Goal: Task Accomplishment & Management: Complete application form

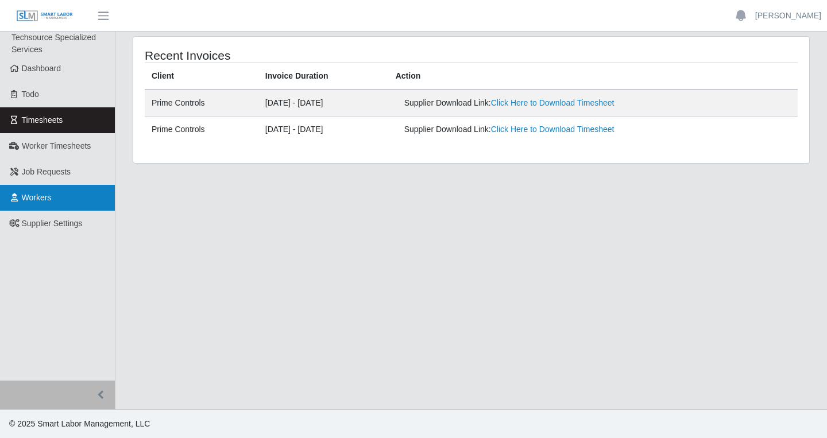
click at [40, 200] on span "Workers" at bounding box center [37, 197] width 30 height 9
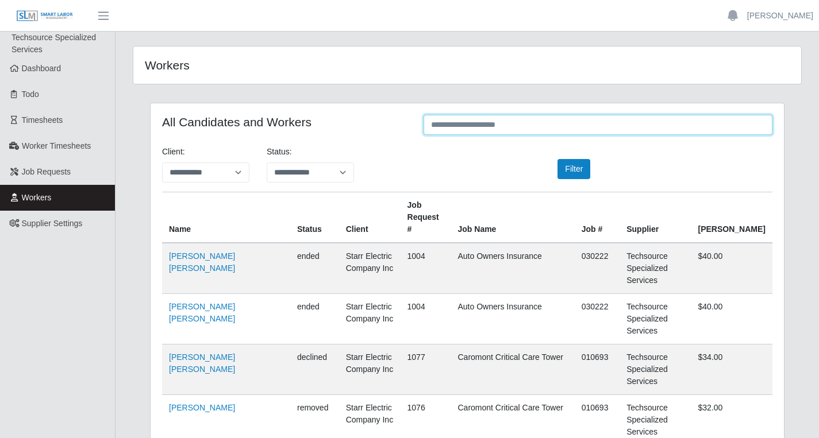
click at [682, 121] on input "text" at bounding box center [597, 125] width 349 height 20
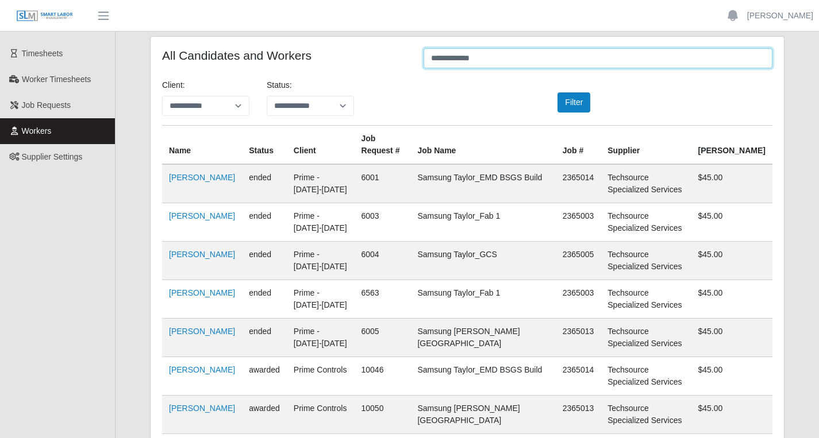
scroll to position [48, 0]
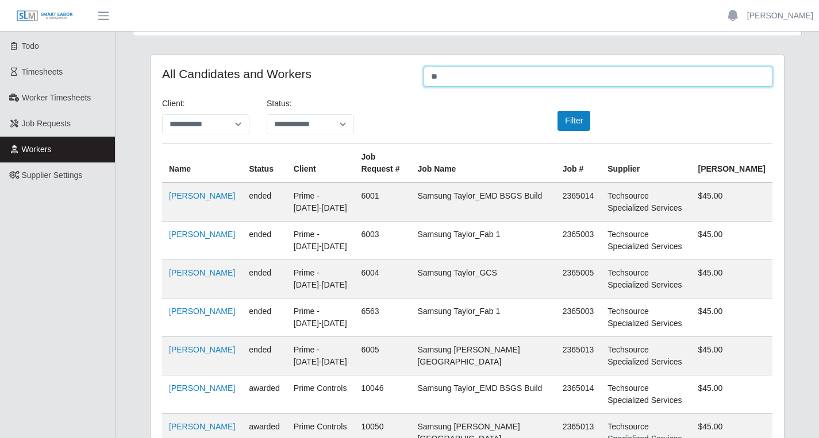
type input "*"
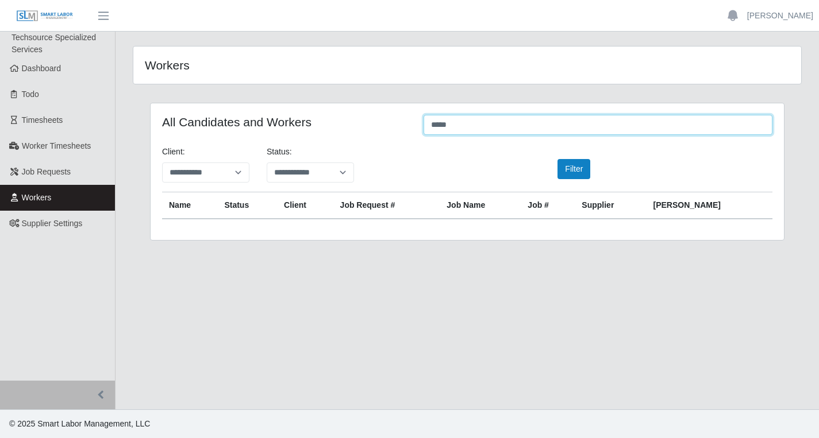
scroll to position [0, 0]
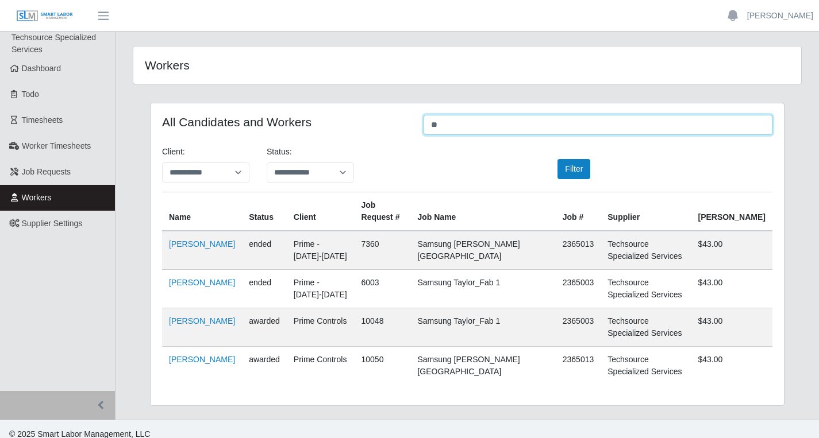
type input "*"
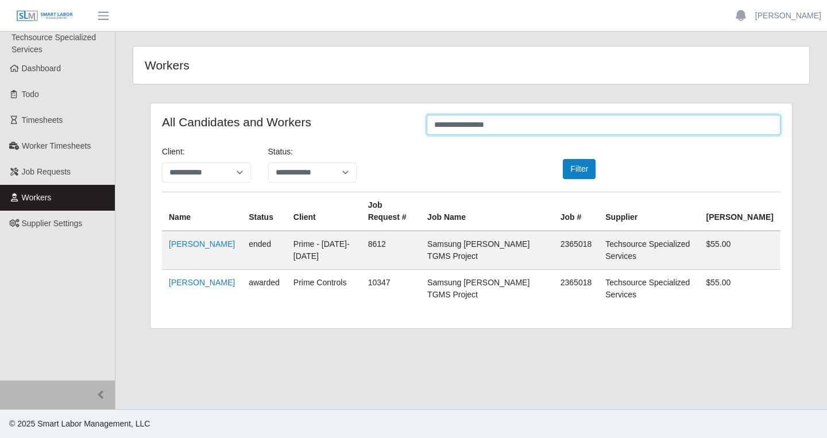
click at [504, 124] on input "**********" at bounding box center [604, 125] width 354 height 20
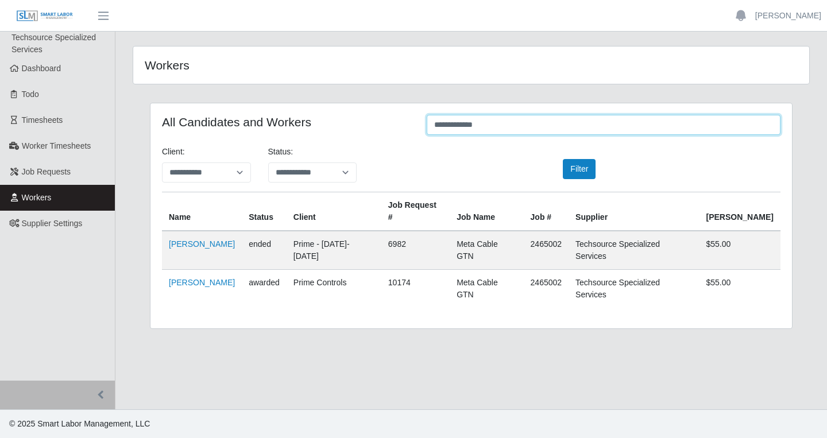
click at [463, 126] on input "**********" at bounding box center [604, 125] width 354 height 20
drag, startPoint x: 790, startPoint y: 339, endPoint x: 463, endPoint y: 127, distance: 390.2
click at [463, 127] on input "**********" at bounding box center [604, 125] width 354 height 20
click at [496, 126] on input "**********" at bounding box center [604, 125] width 354 height 20
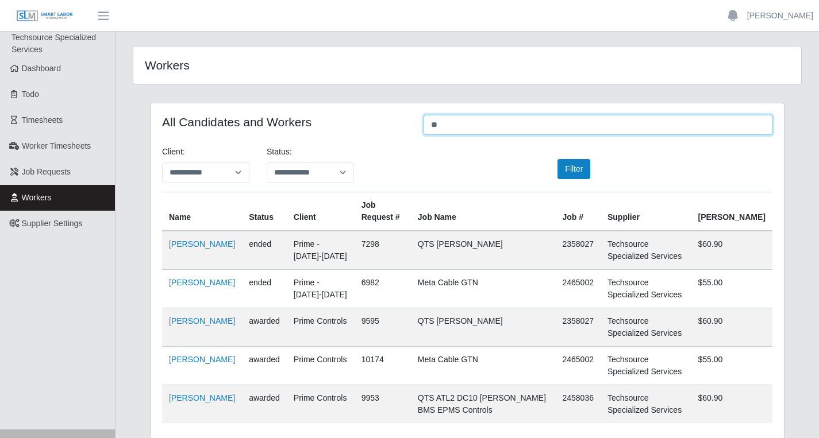
type input "*"
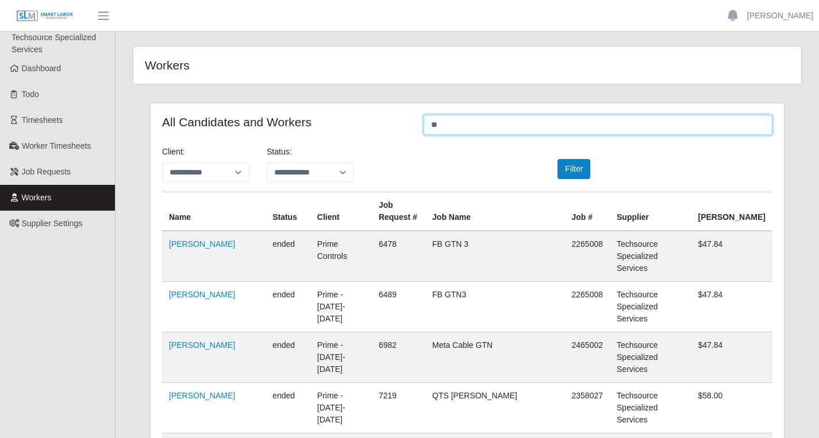
type input "*"
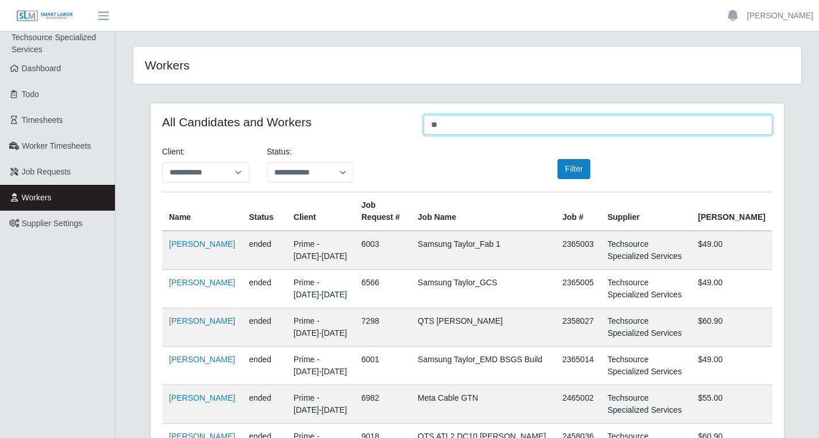
type input "*"
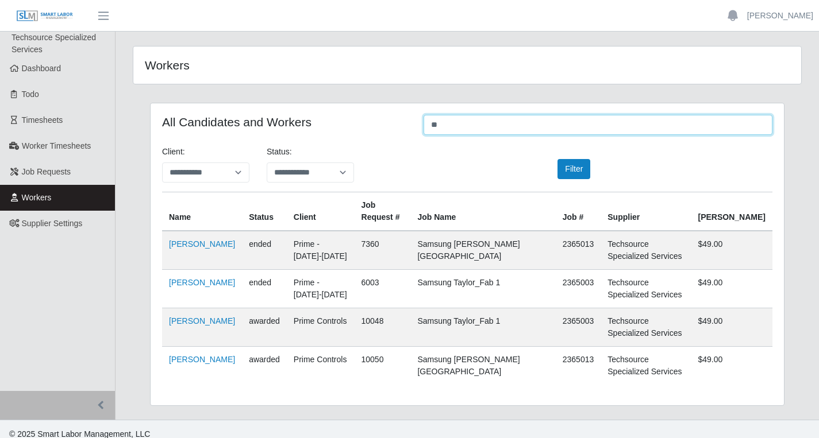
type input "*"
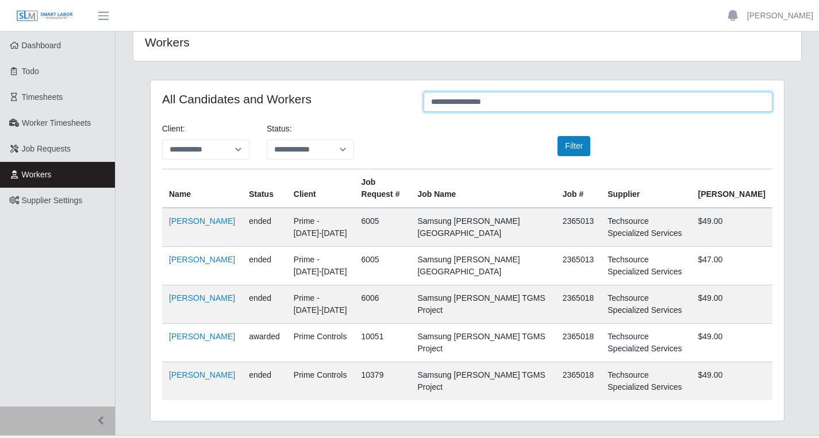
scroll to position [49, 0]
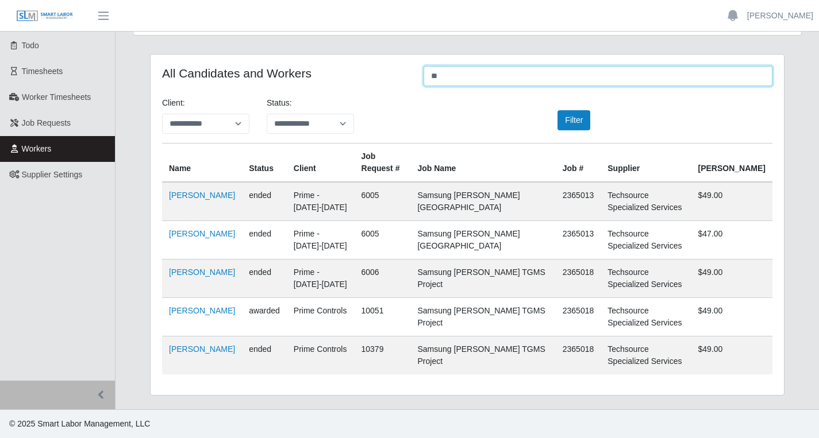
type input "*"
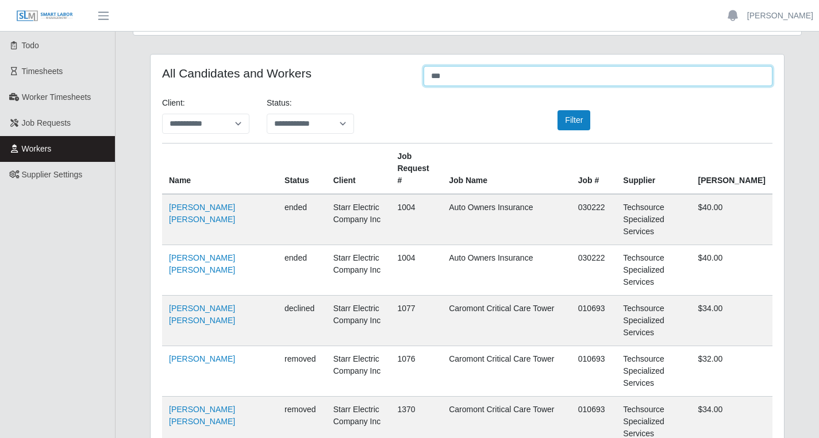
scroll to position [0, 0]
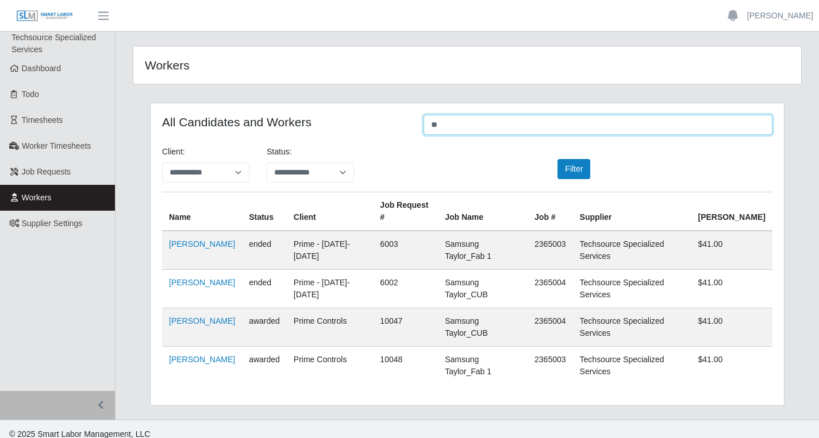
type input "*"
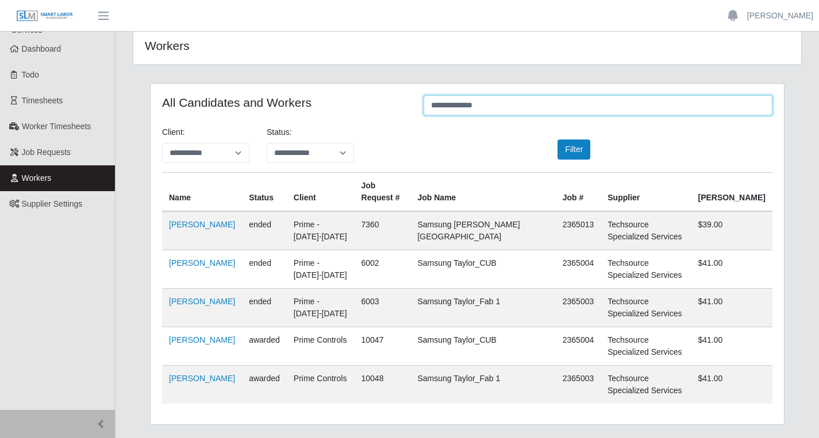
scroll to position [16, 0]
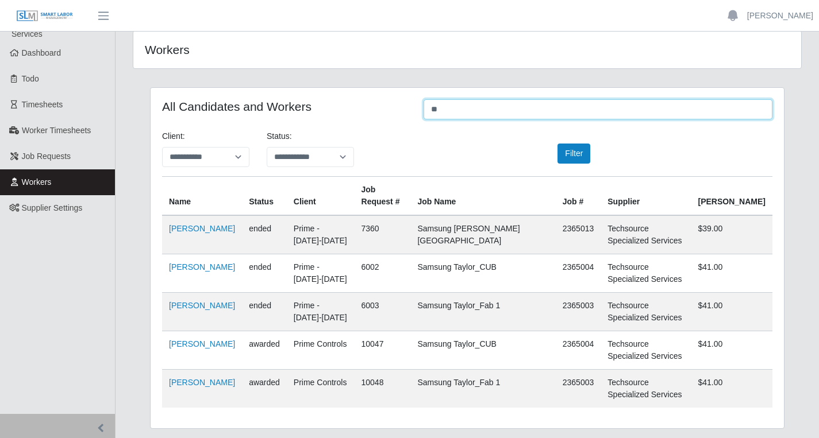
type input "*"
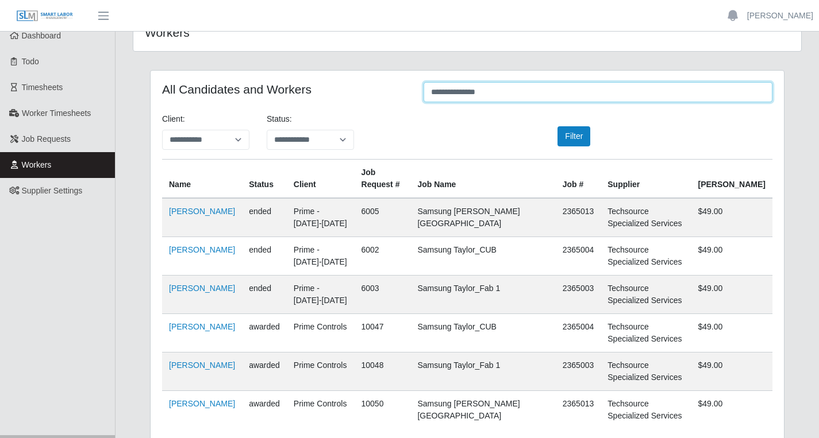
scroll to position [27, 0]
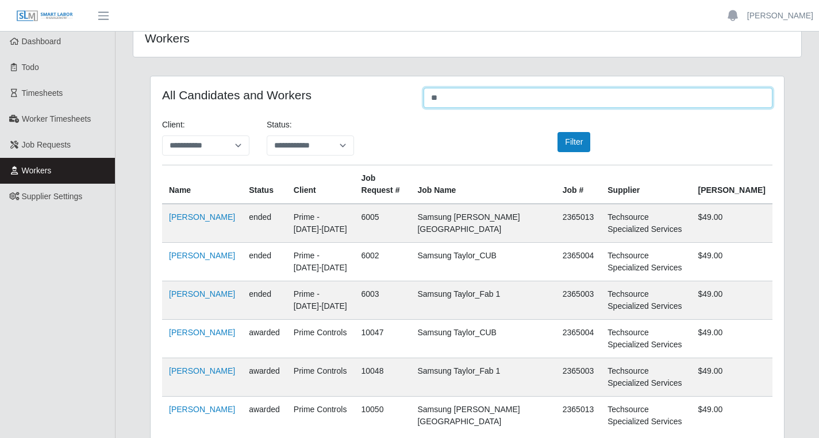
type input "*"
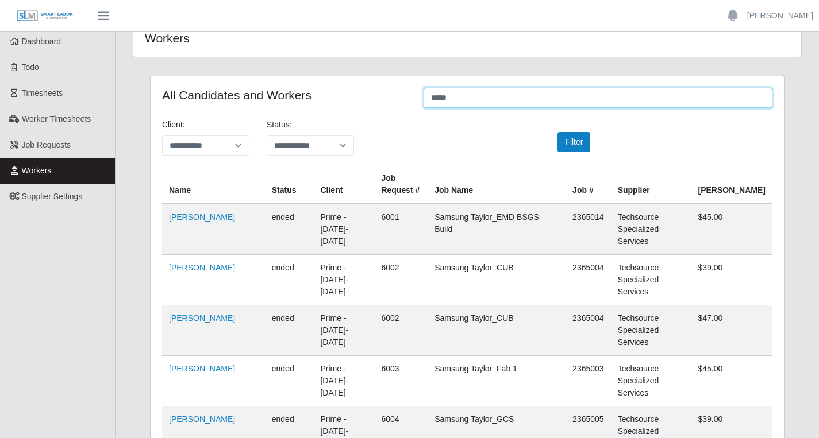
scroll to position [0, 0]
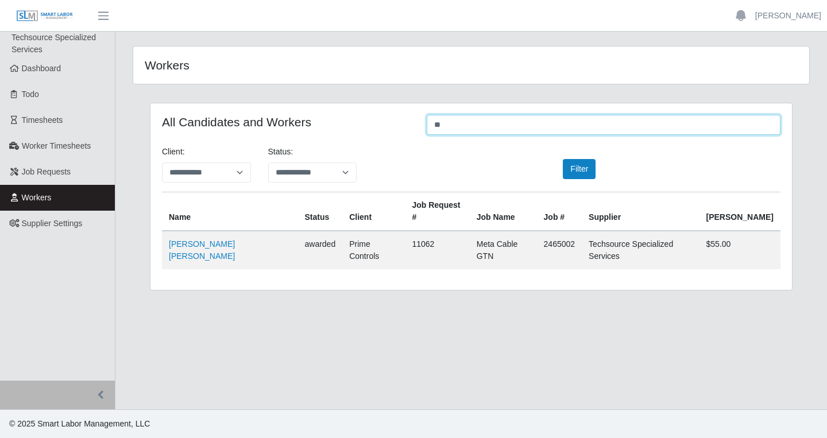
type input "*"
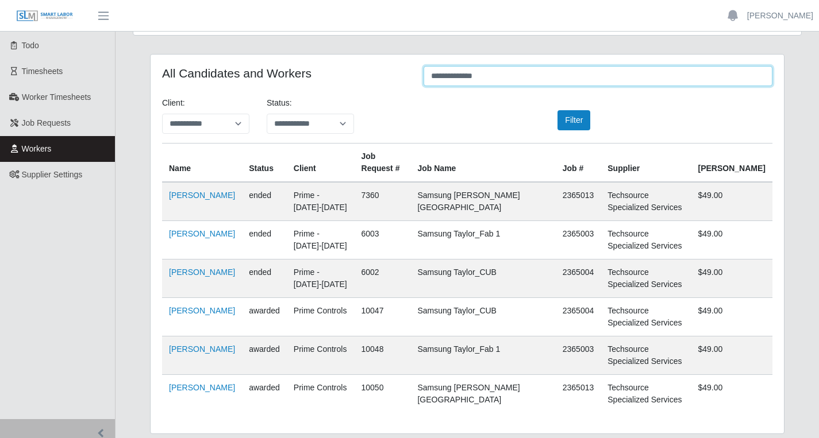
scroll to position [87, 0]
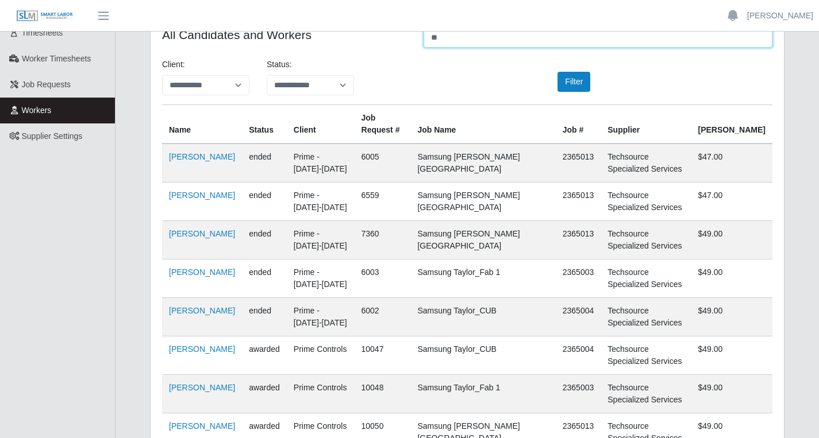
type input "*"
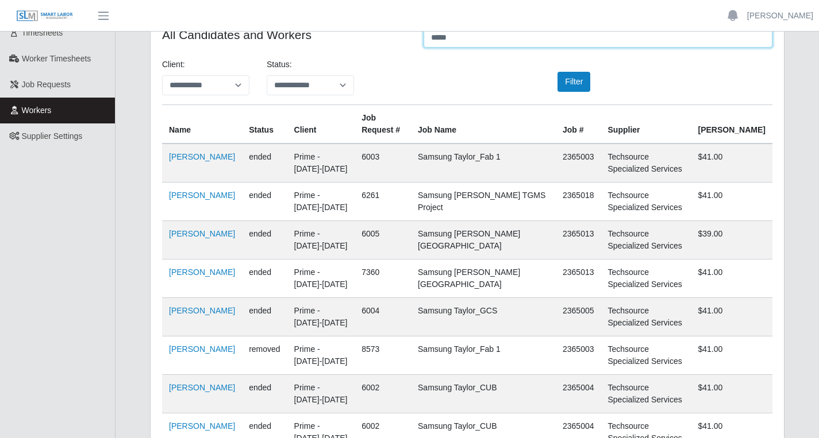
scroll to position [0, 0]
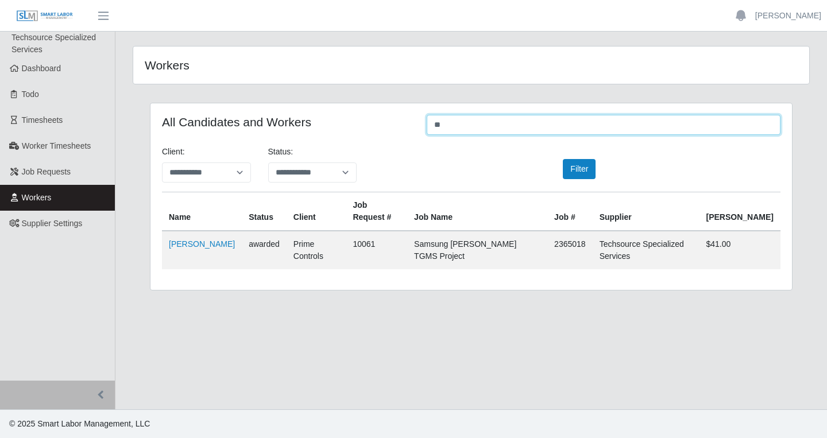
type input "*"
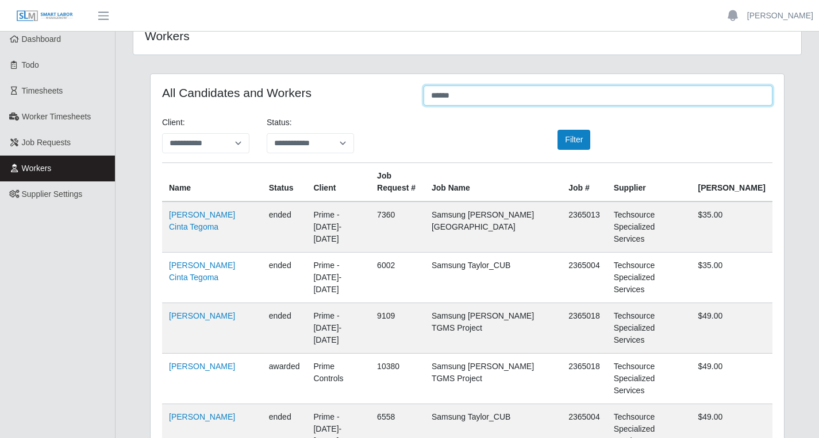
scroll to position [10, 0]
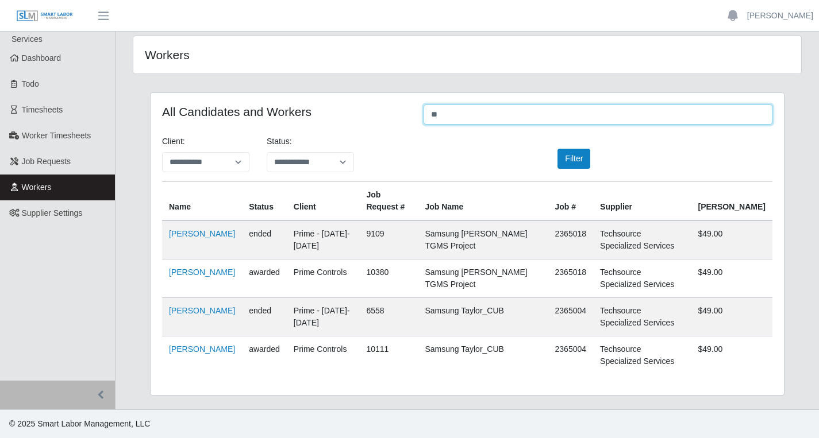
type input "*"
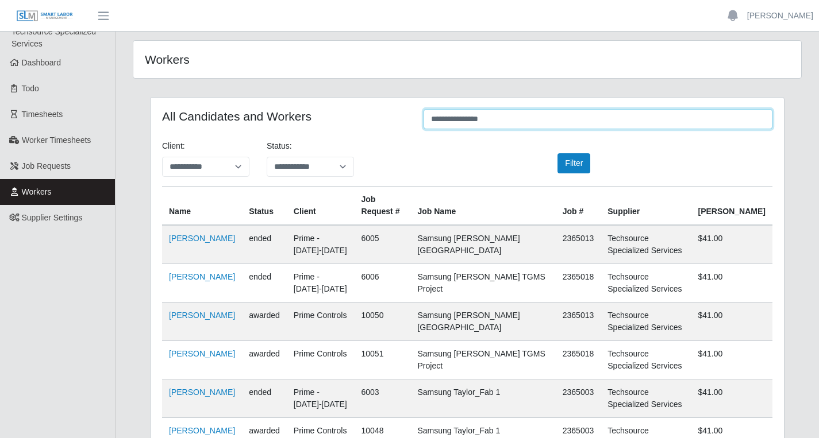
scroll to position [0, 0]
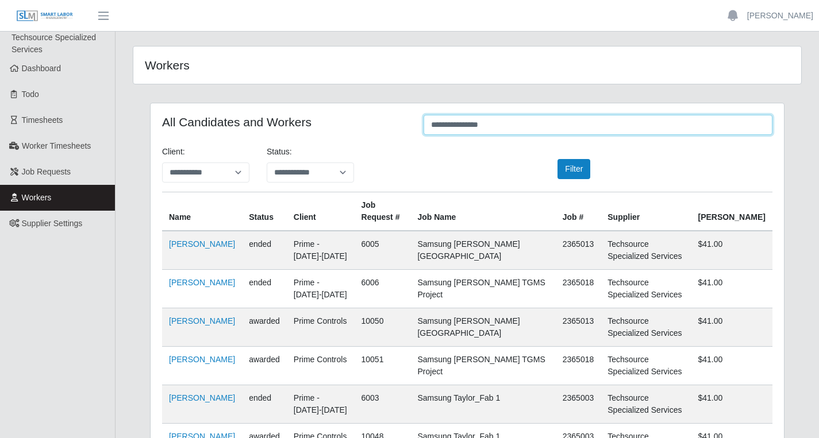
click at [572, 122] on input "**********" at bounding box center [597, 125] width 349 height 20
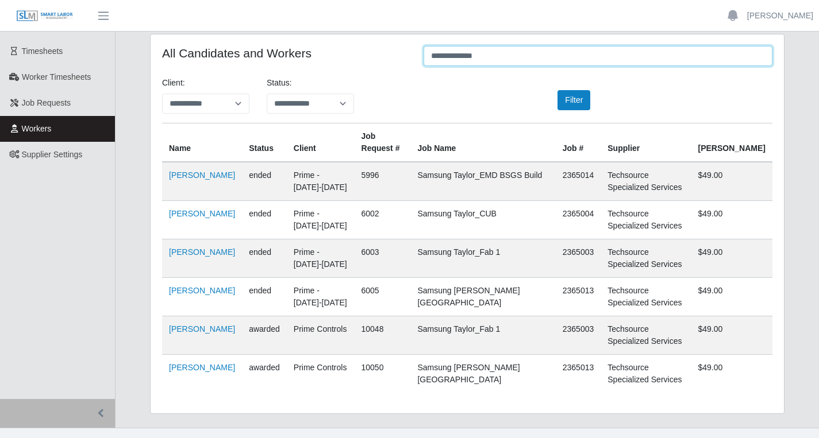
scroll to position [87, 0]
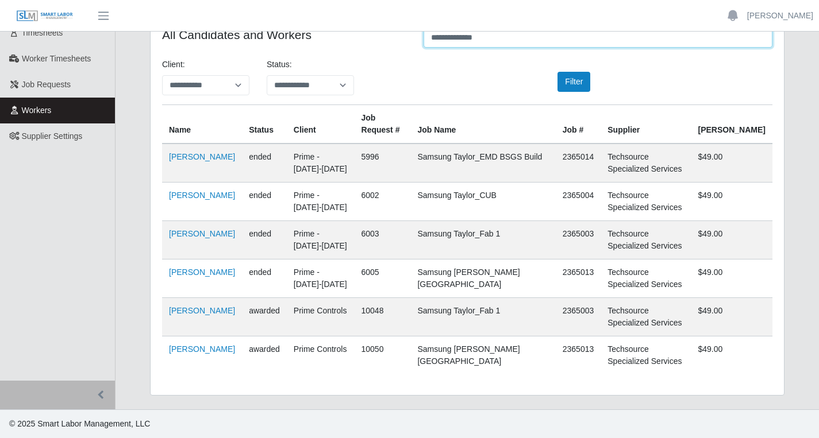
click at [530, 40] on input "**********" at bounding box center [597, 38] width 349 height 20
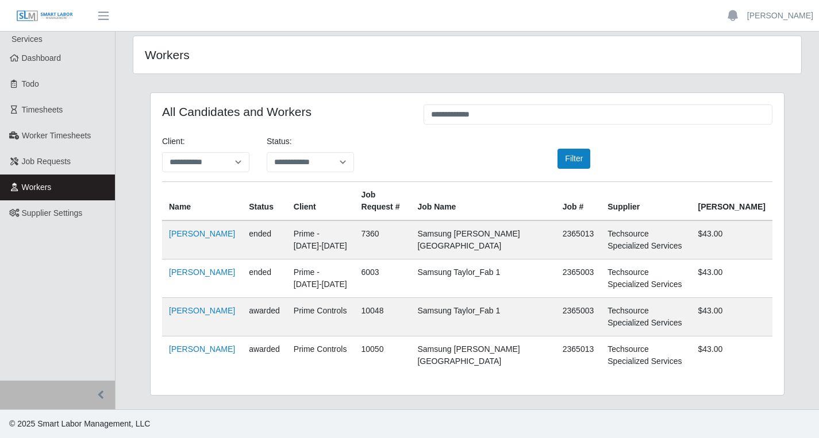
scroll to position [0, 0]
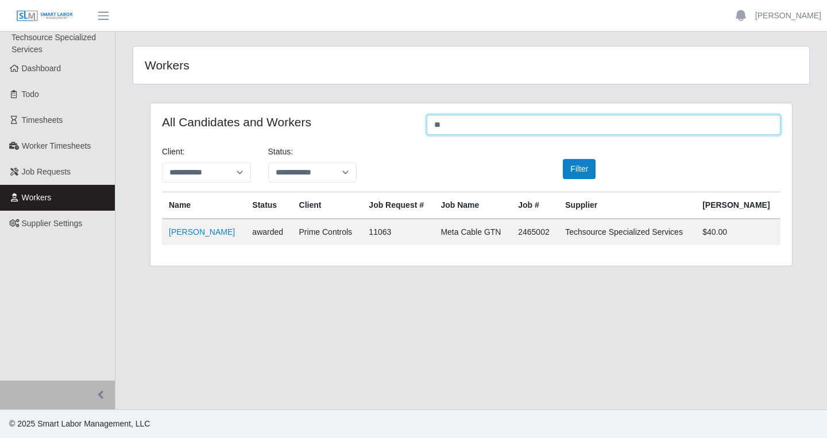
type input "*"
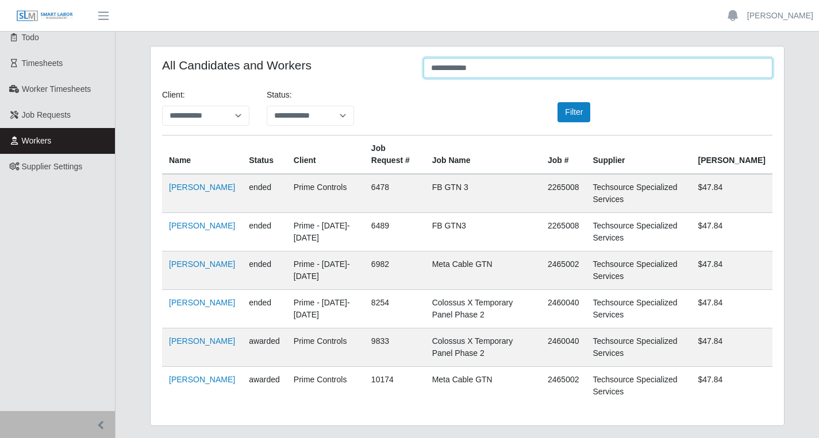
scroll to position [87, 0]
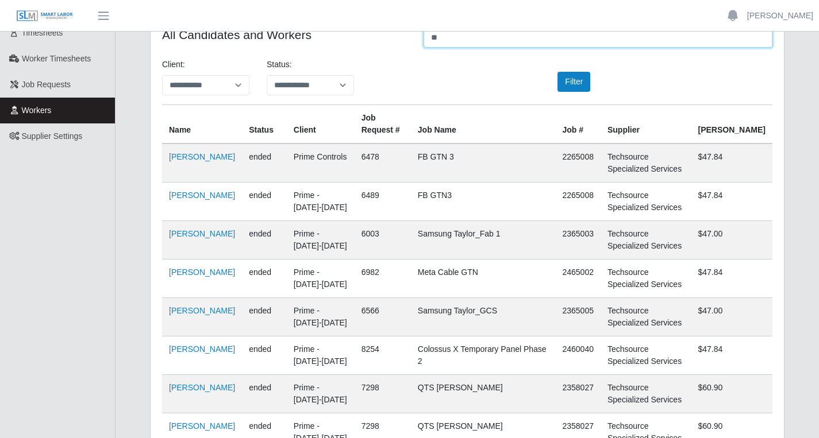
type input "*"
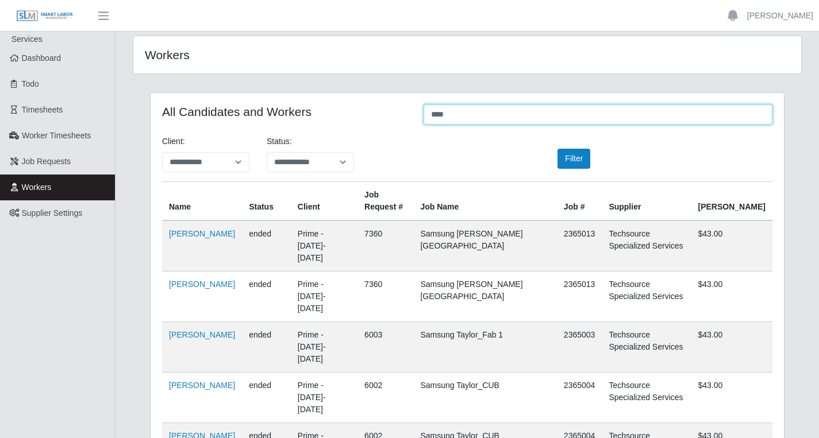
scroll to position [0, 0]
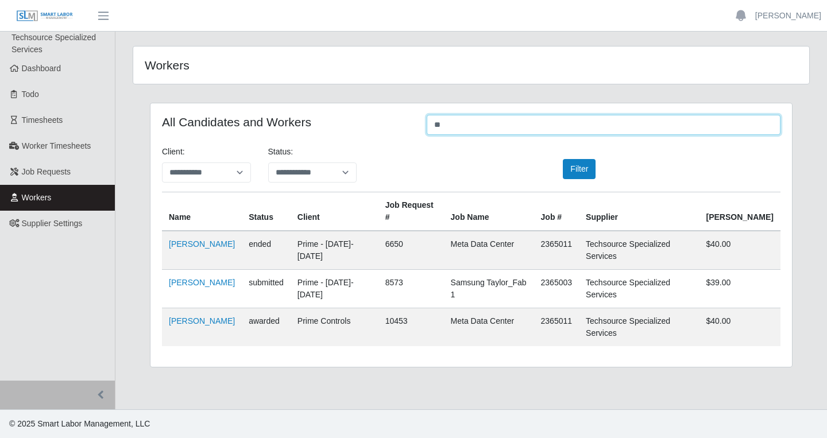
type input "*"
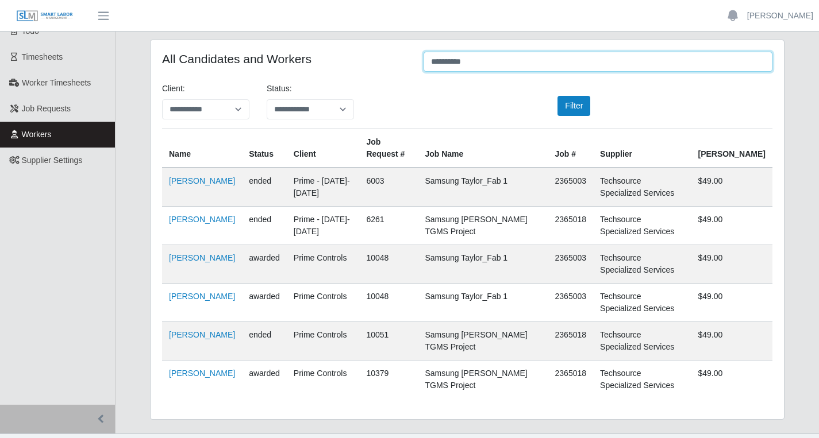
scroll to position [87, 0]
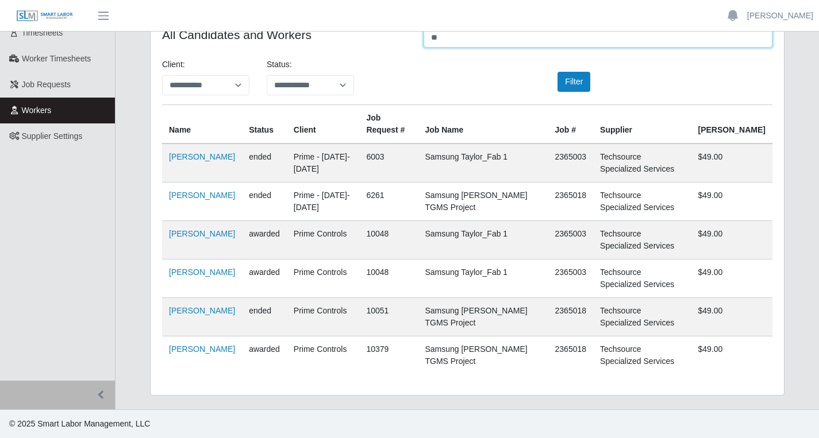
type input "*"
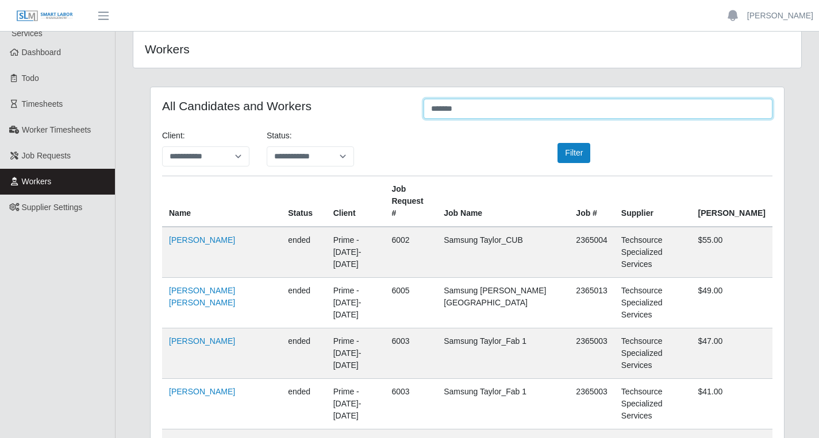
scroll to position [0, 0]
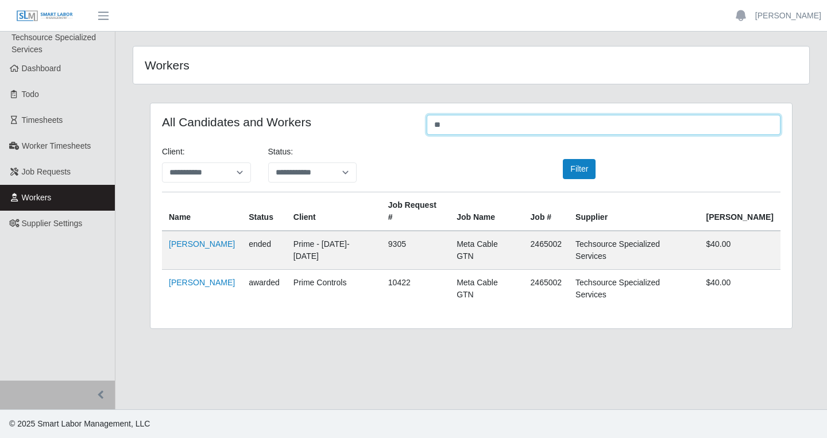
type input "*"
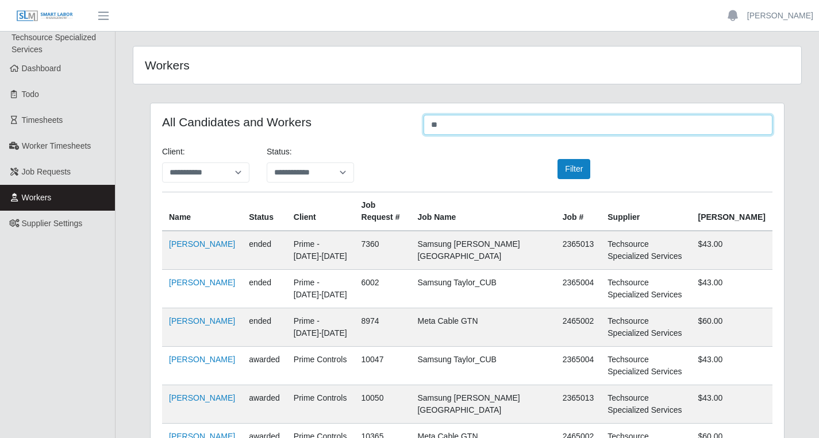
type input "*"
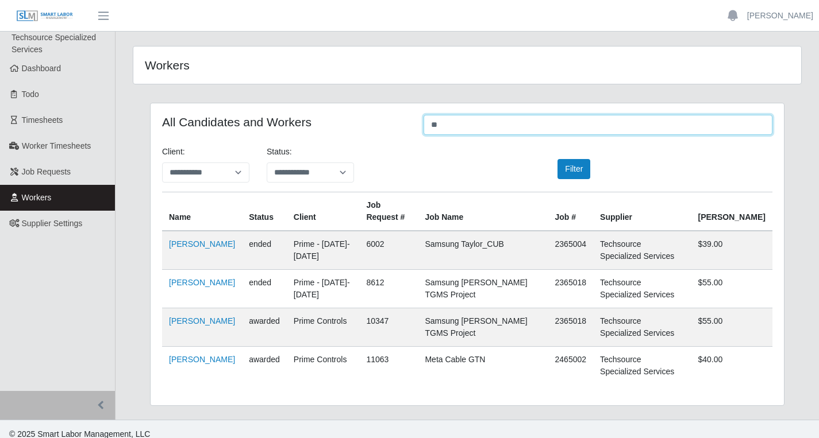
type input "*"
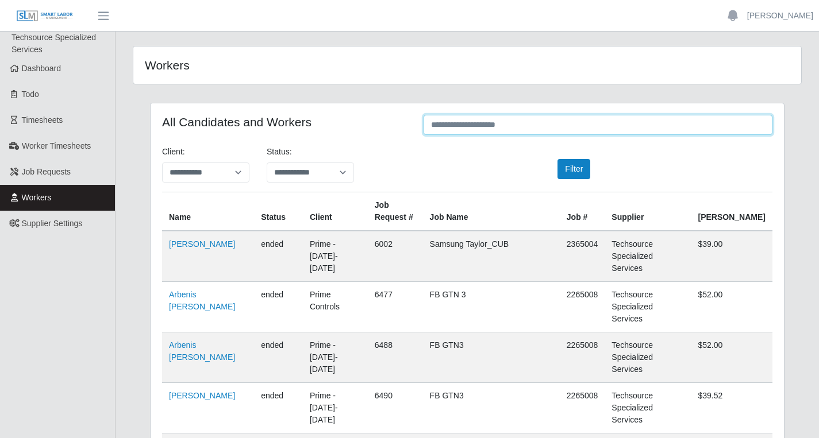
type input "*"
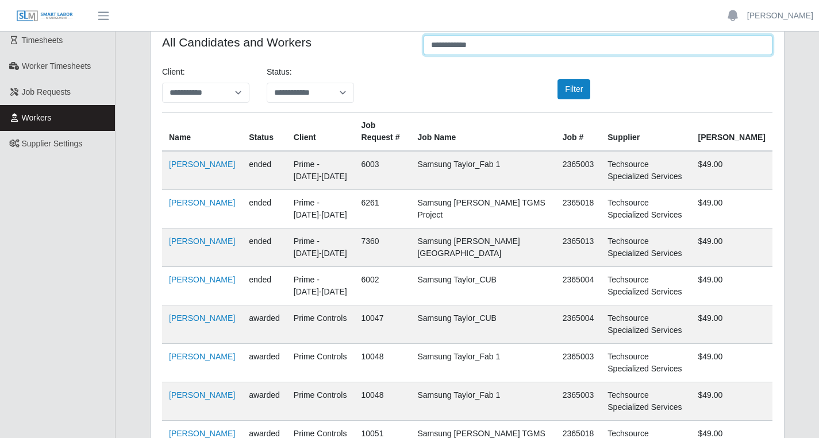
scroll to position [3, 0]
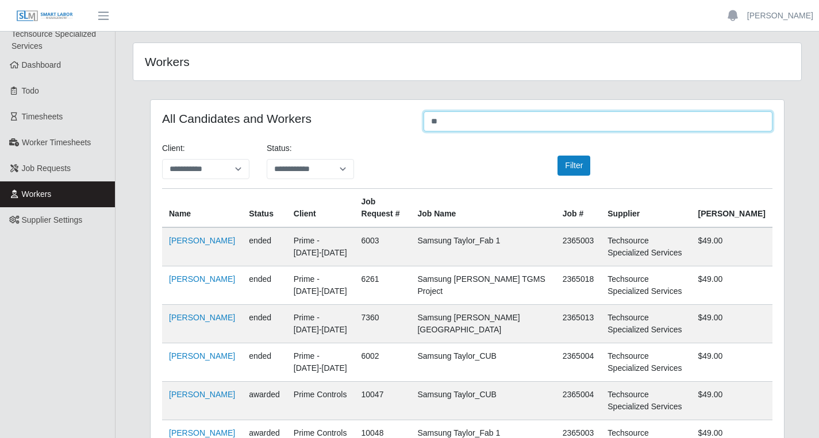
type input "*"
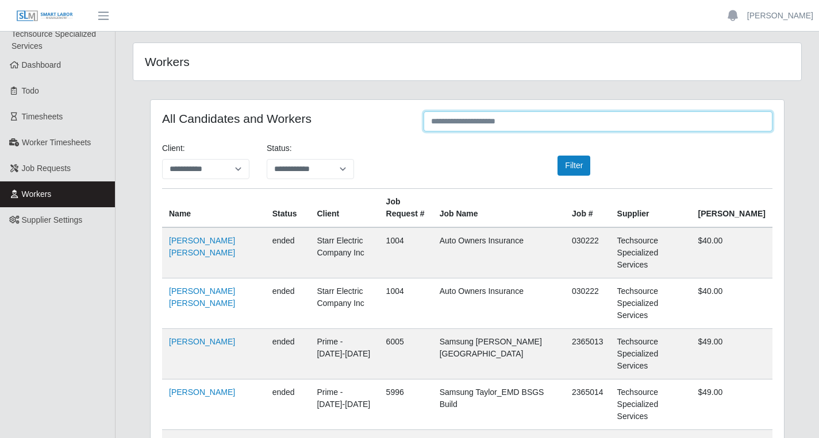
type input "*"
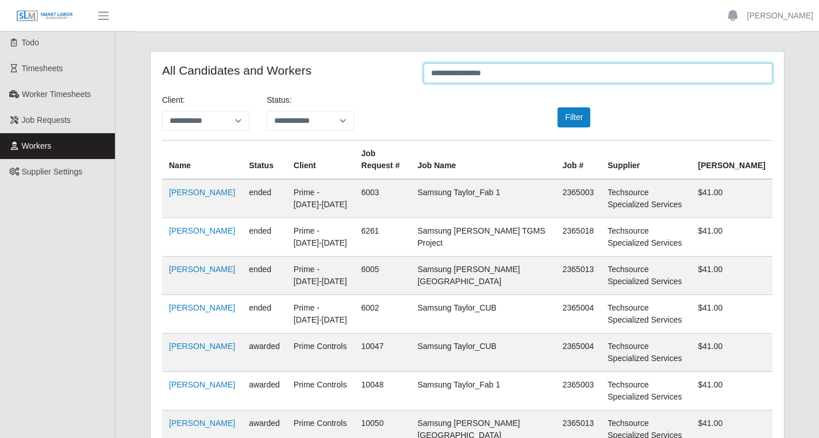
scroll to position [0, 0]
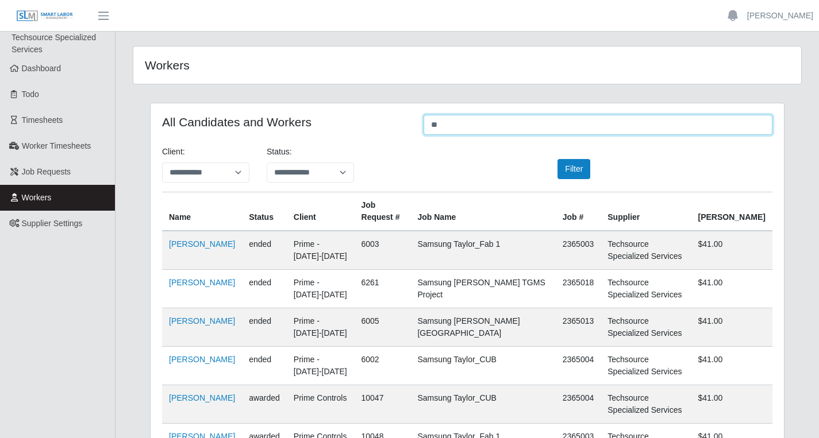
type input "*"
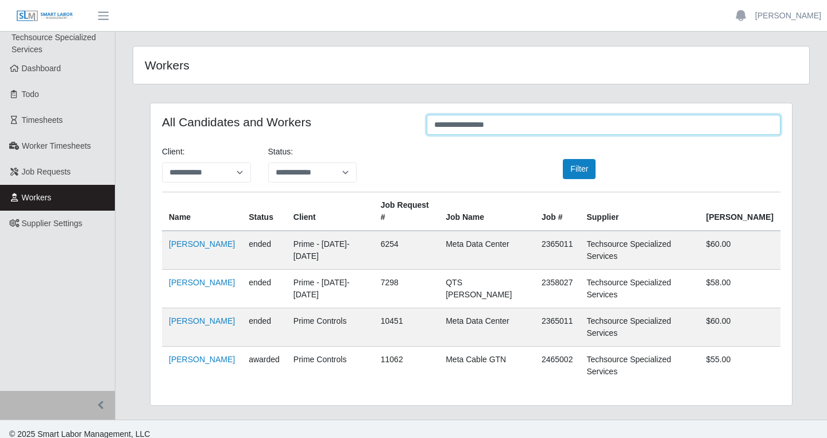
click at [550, 121] on input "**********" at bounding box center [604, 125] width 354 height 20
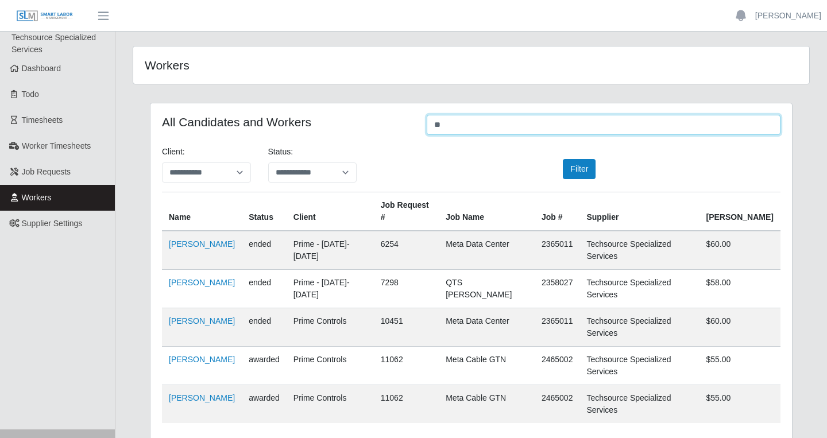
type input "*"
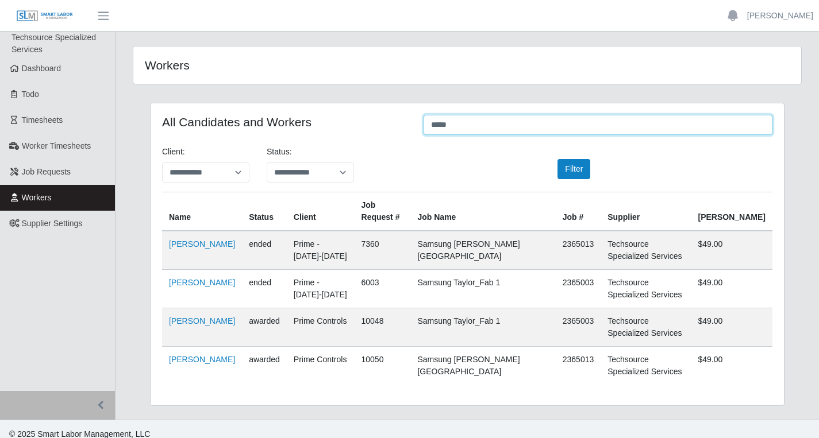
type input "*****"
